Goal: Complete application form

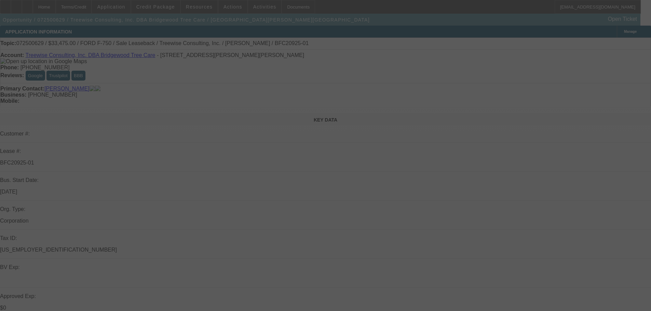
select select "0"
select select "2"
select select "0"
select select "6"
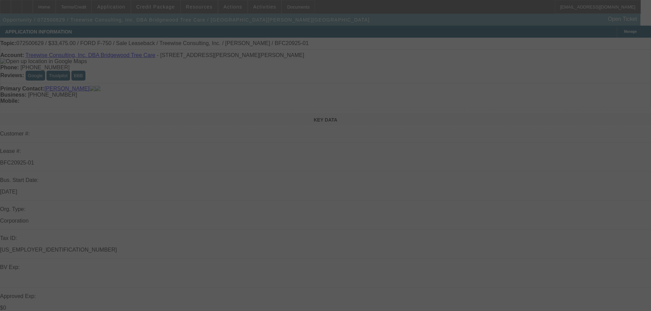
select select "0"
select select "6"
select select "0"
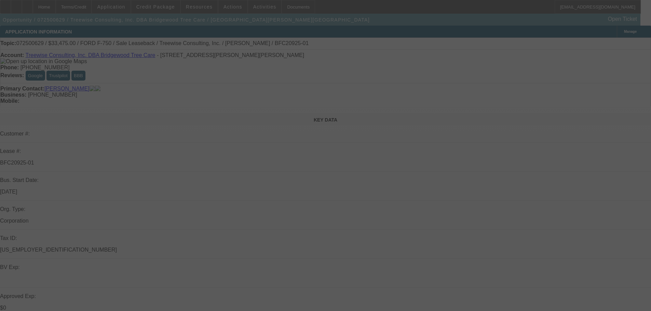
select select "0"
select select "6"
select select "0"
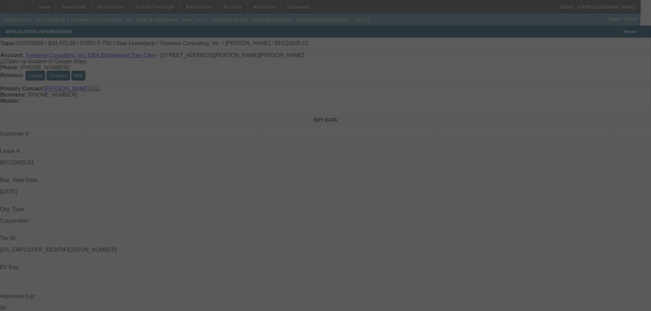
select select "0"
select select "6"
